Goal: Find specific page/section: Find specific page/section

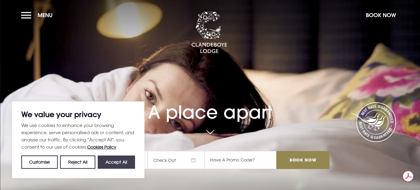
click at [127, 159] on button "Accept All" at bounding box center [116, 162] width 37 height 13
checkbox input "true"
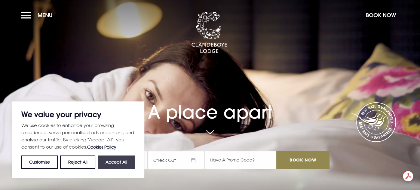
checkbox input "true"
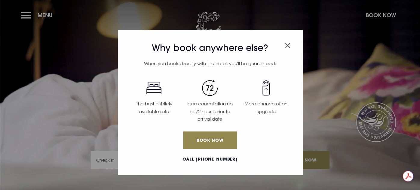
click at [21, 11] on div "Why book anywhere else? When you book directly with the hotel, you'll be guaran…" at bounding box center [210, 95] width 420 height 190
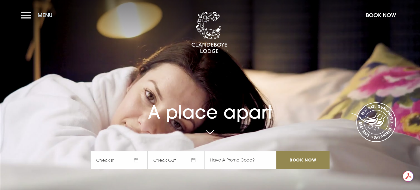
click at [38, 12] on span "Menu" at bounding box center [45, 15] width 15 height 7
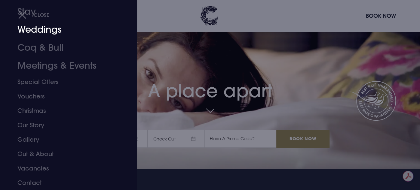
scroll to position [55, 0]
click at [36, 47] on link "Coq & Bull" at bounding box center [64, 48] width 95 height 18
click at [35, 97] on link "Vouchers" at bounding box center [64, 96] width 95 height 14
